Goal: Task Accomplishment & Management: Use online tool/utility

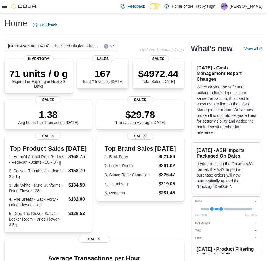
click at [1, 8] on div "Feedback Dark Mode Home of the Happy High | NW [PERSON_NAME]" at bounding box center [133, 6] width 267 height 13
click at [6, 5] on icon at bounding box center [4, 6] width 5 height 5
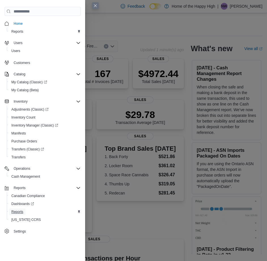
click at [18, 212] on span "Reports" at bounding box center [17, 211] width 12 height 5
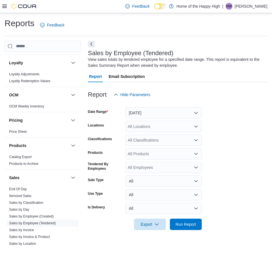
scroll to position [256, 0]
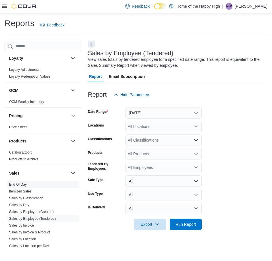
click at [22, 185] on link "End Of Day" at bounding box center [18, 184] width 18 height 4
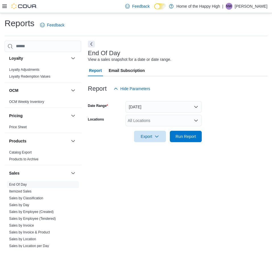
click at [157, 122] on div "All Locations" at bounding box center [163, 120] width 76 height 11
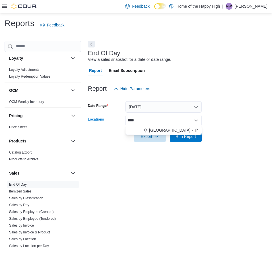
type input "****"
click at [182, 128] on span "[GEOGRAPHIC_DATA] - The Shed District - Fire & Flower" at bounding box center [200, 130] width 103 height 6
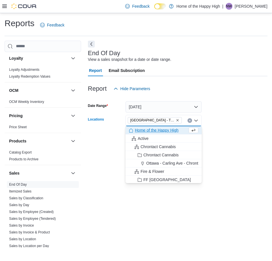
click at [267, 149] on div "End Of Day View a sales snapshot for a date or date range. Report Email Subscri…" at bounding box center [177, 144] width 179 height 207
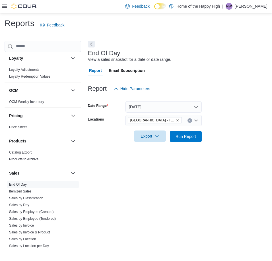
click at [157, 133] on span "Export" at bounding box center [149, 135] width 25 height 11
drag, startPoint x: 160, startPoint y: 149, endPoint x: 159, endPoint y: 160, distance: 10.5
click at [159, 160] on div "Export to Excel Export to Pdf" at bounding box center [150, 153] width 32 height 23
click at [159, 160] on span "Export to Pdf" at bounding box center [151, 159] width 26 height 5
